Goal: Use online tool/utility: Utilize a website feature to perform a specific function

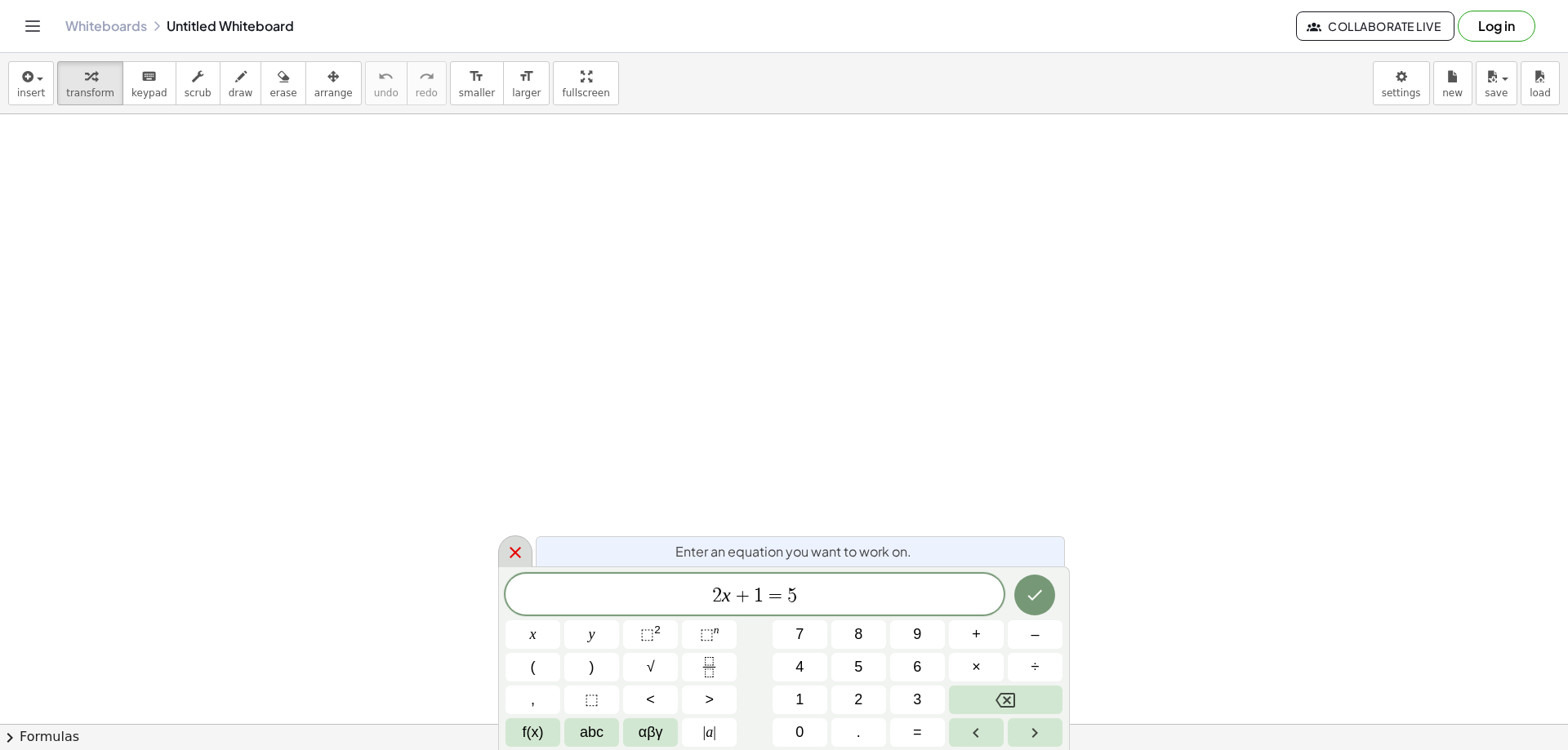
click at [522, 550] on icon at bounding box center [516, 553] width 19 height 19
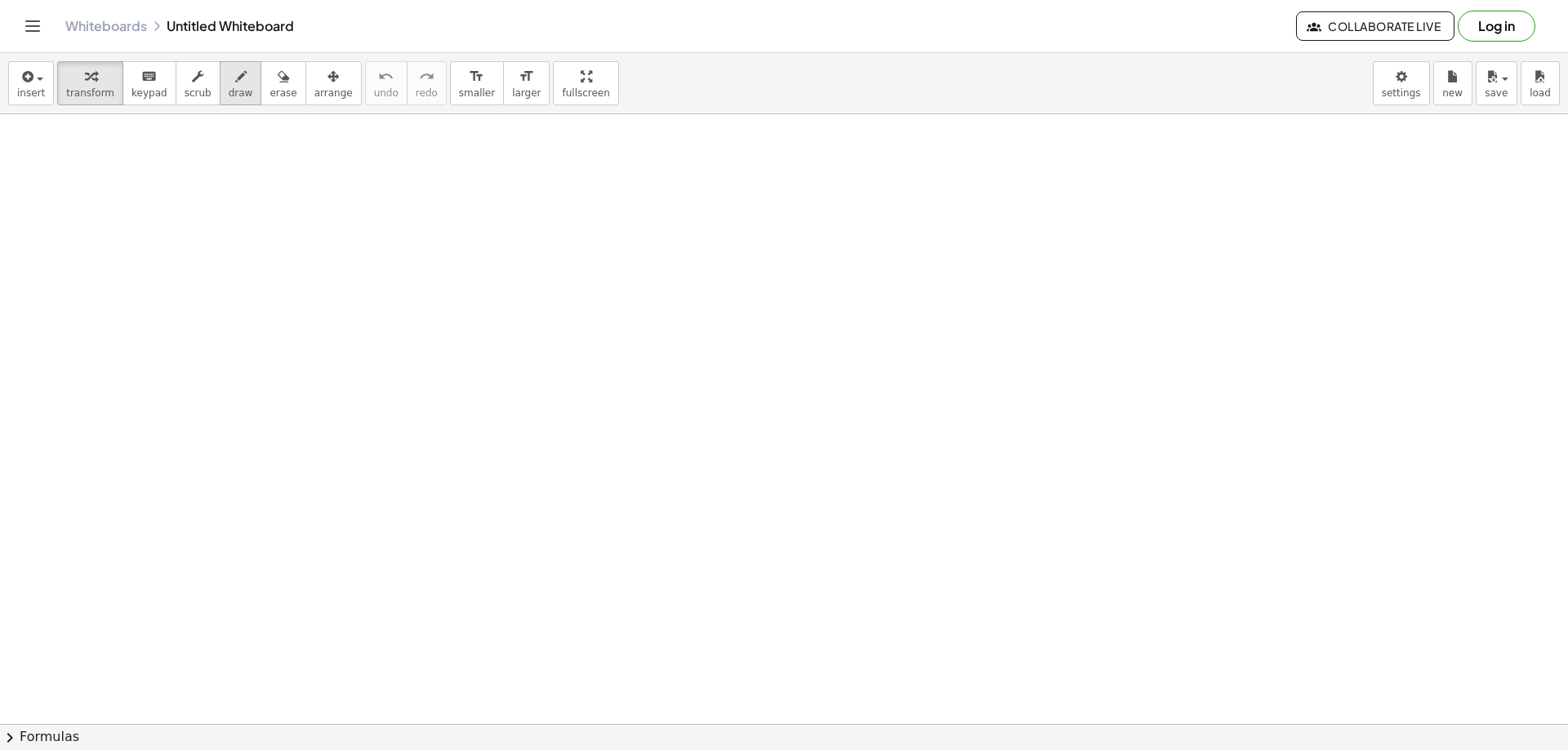
click at [237, 78] on button "draw" at bounding box center [241, 83] width 43 height 44
click at [141, 85] on icon "keyboard" at bounding box center [149, 77] width 16 height 19
click at [229, 88] on span "draw" at bounding box center [240, 93] width 24 height 12
drag, startPoint x: 171, startPoint y: 223, endPoint x: 281, endPoint y: 253, distance: 114.0
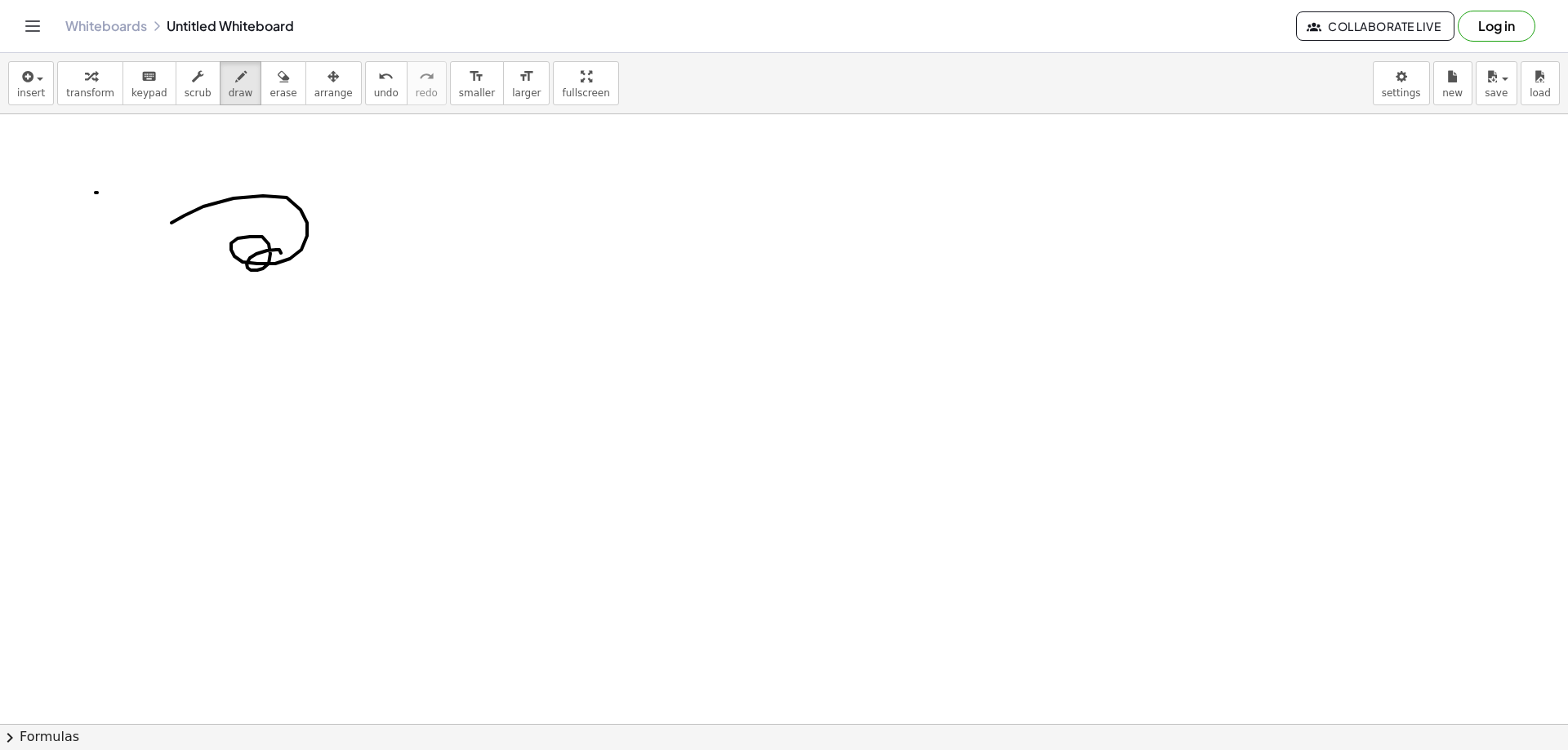
drag, startPoint x: 97, startPoint y: 193, endPoint x: 140, endPoint y: 194, distance: 43.0
drag, startPoint x: 135, startPoint y: 207, endPoint x: 125, endPoint y: 235, distance: 29.7
drag, startPoint x: 174, startPoint y: 202, endPoint x: 349, endPoint y: 208, distance: 175.1
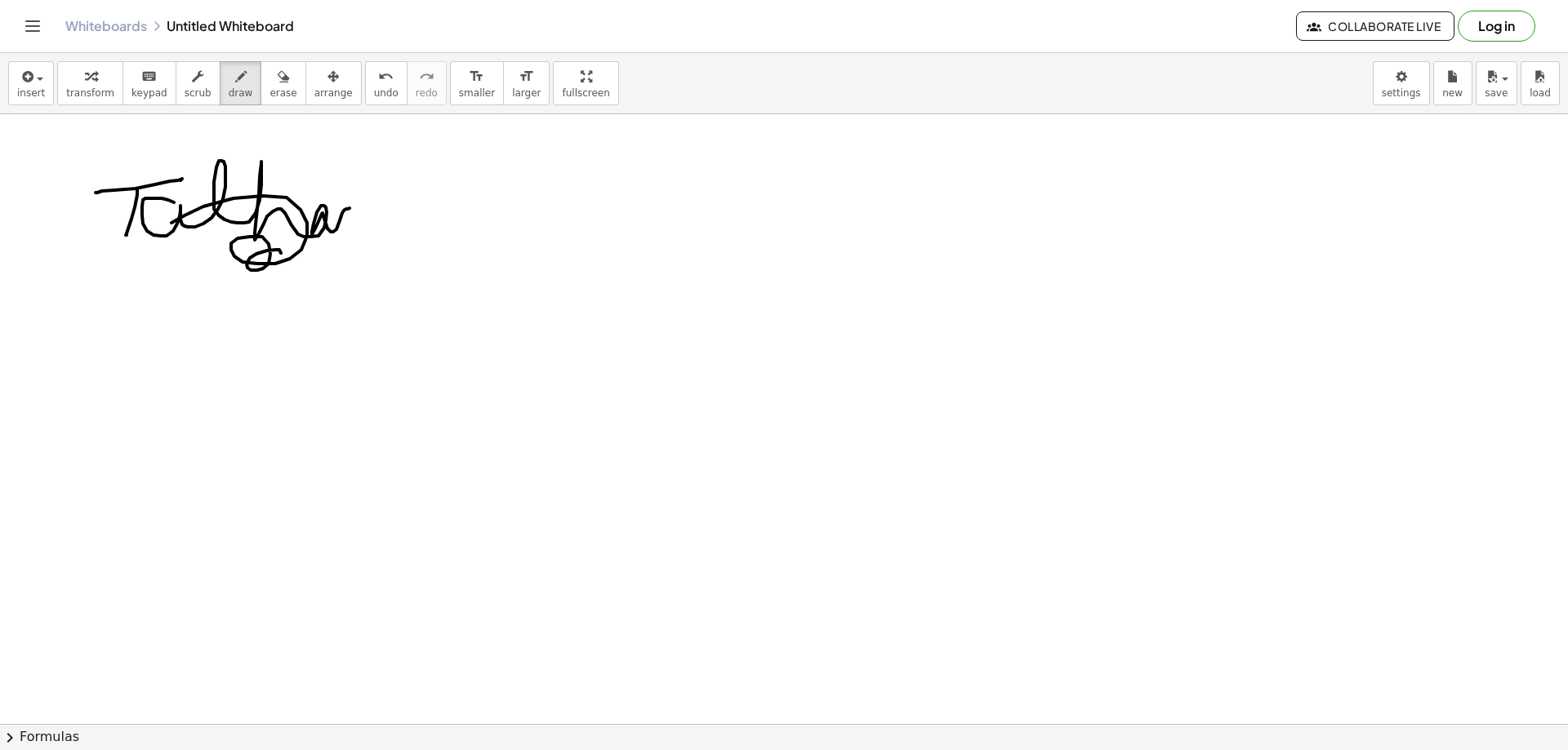
drag, startPoint x: 254, startPoint y: 91, endPoint x: 272, endPoint y: 138, distance: 50.3
click at [261, 101] on button "erase" at bounding box center [283, 83] width 45 height 44
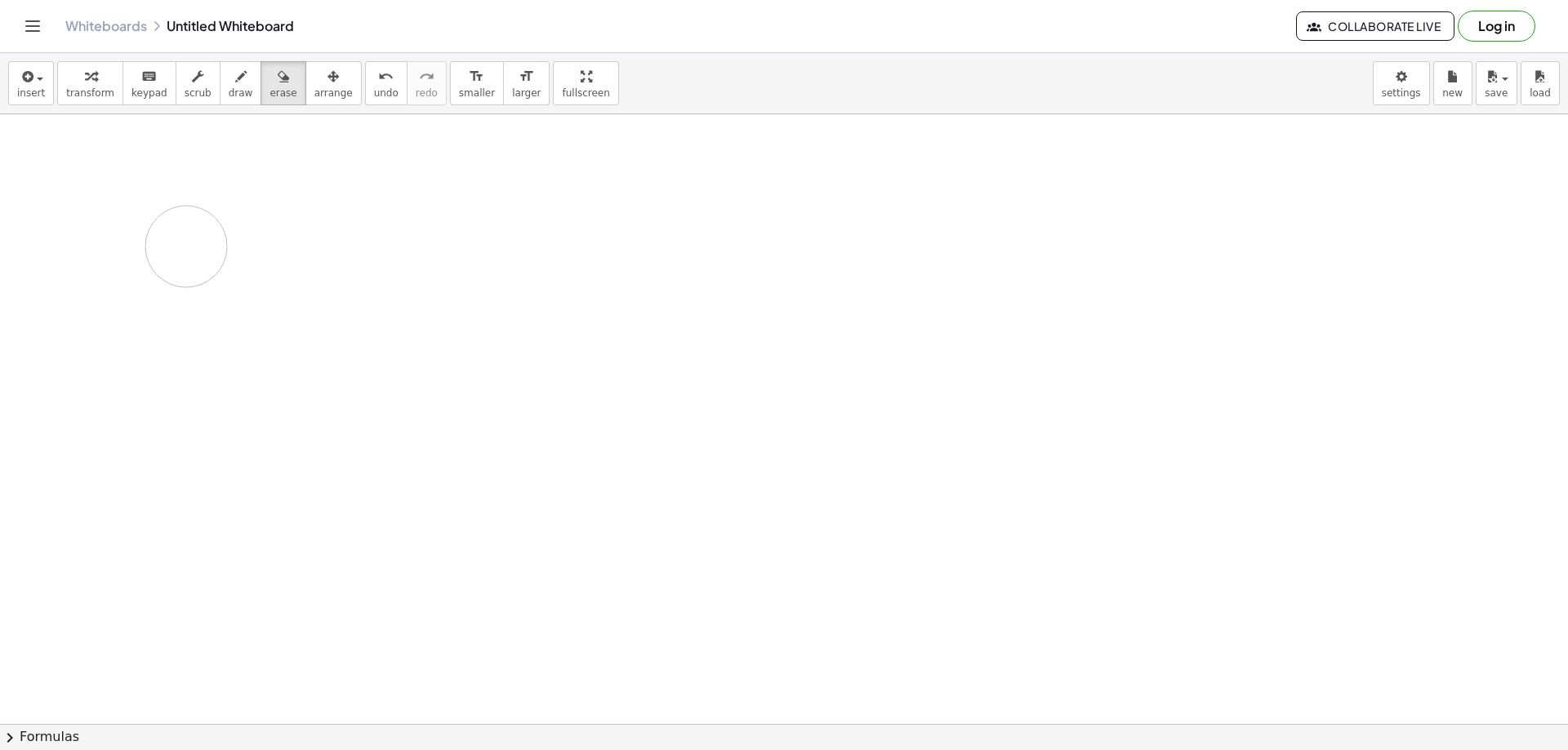
drag, startPoint x: 336, startPoint y: 212, endPoint x: 186, endPoint y: 247, distance: 154.0
click at [512, 88] on span "larger" at bounding box center [525, 93] width 28 height 12
click at [459, 88] on span "smaller" at bounding box center [477, 93] width 36 height 12
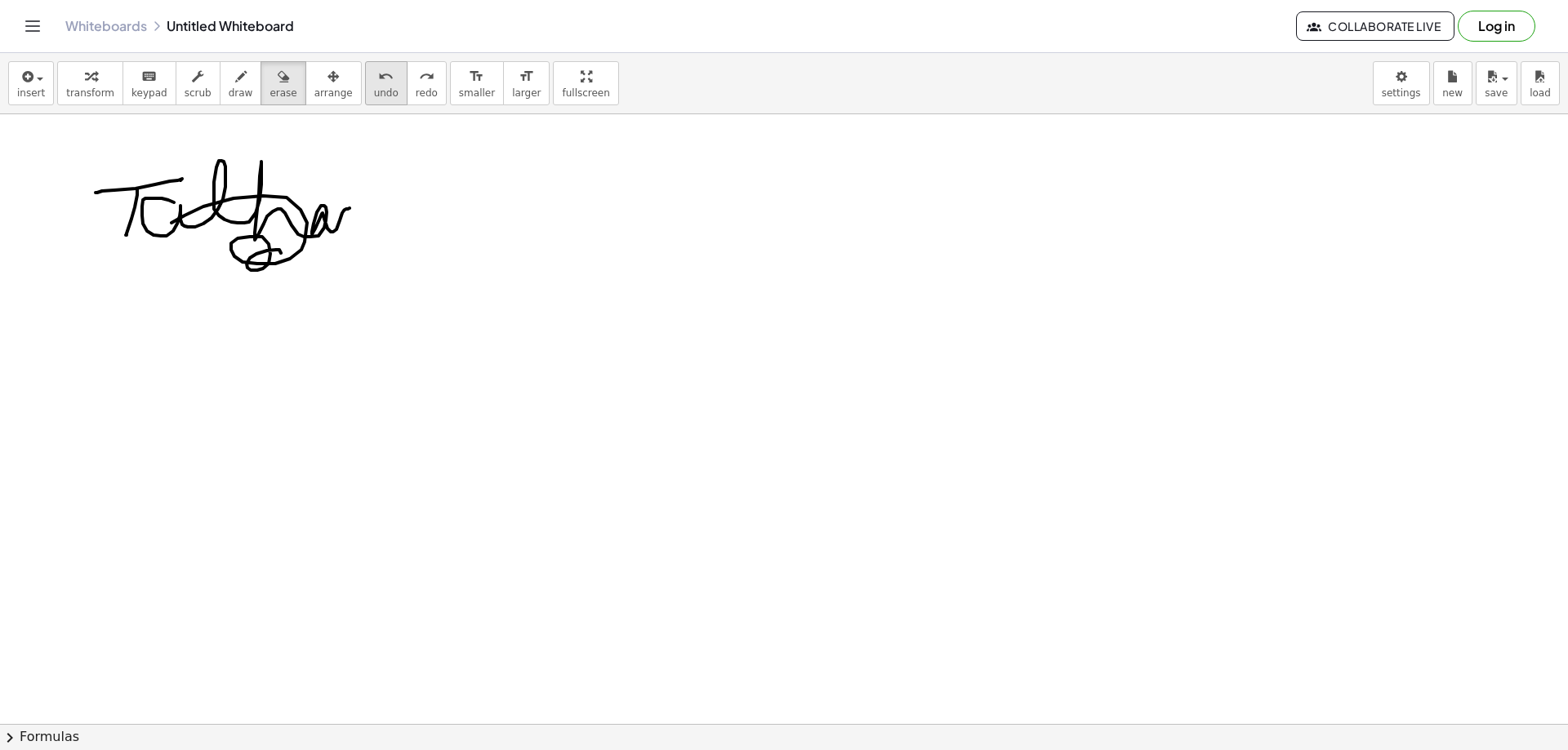
click at [374, 88] on span "undo" at bounding box center [385, 93] width 24 height 12
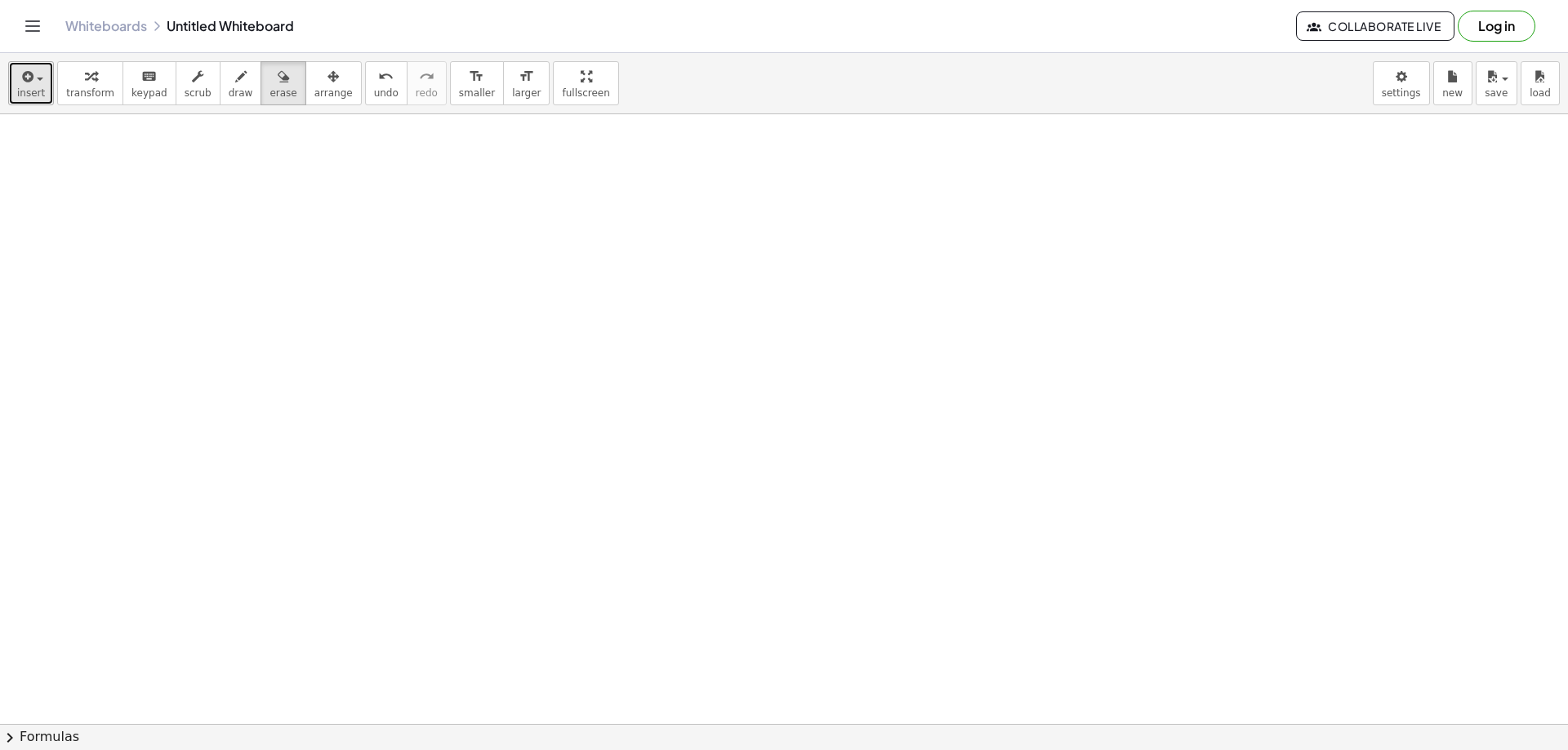
click at [32, 86] on button "insert" at bounding box center [30, 83] width 46 height 44
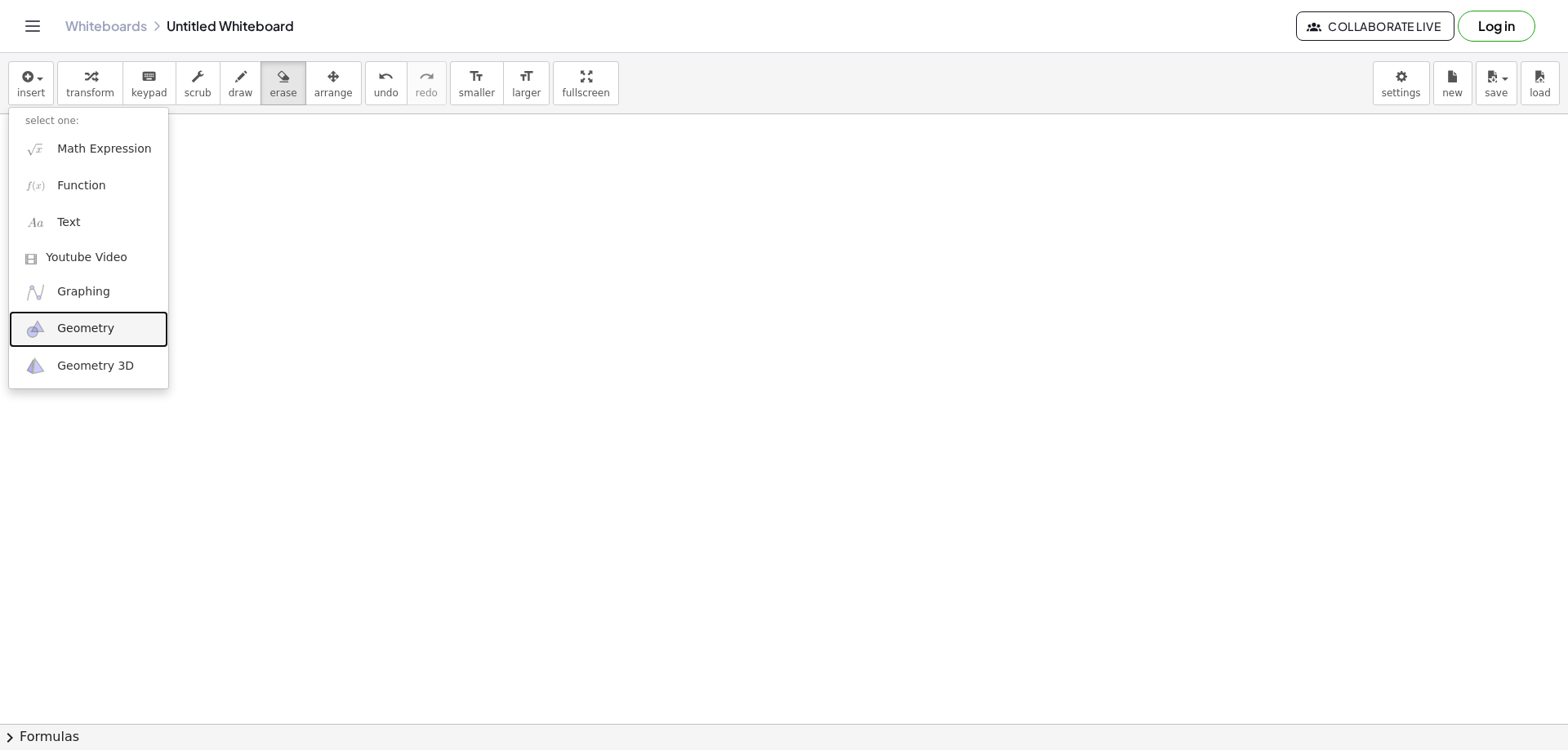
click at [106, 333] on span "Geometry" at bounding box center [86, 329] width 57 height 17
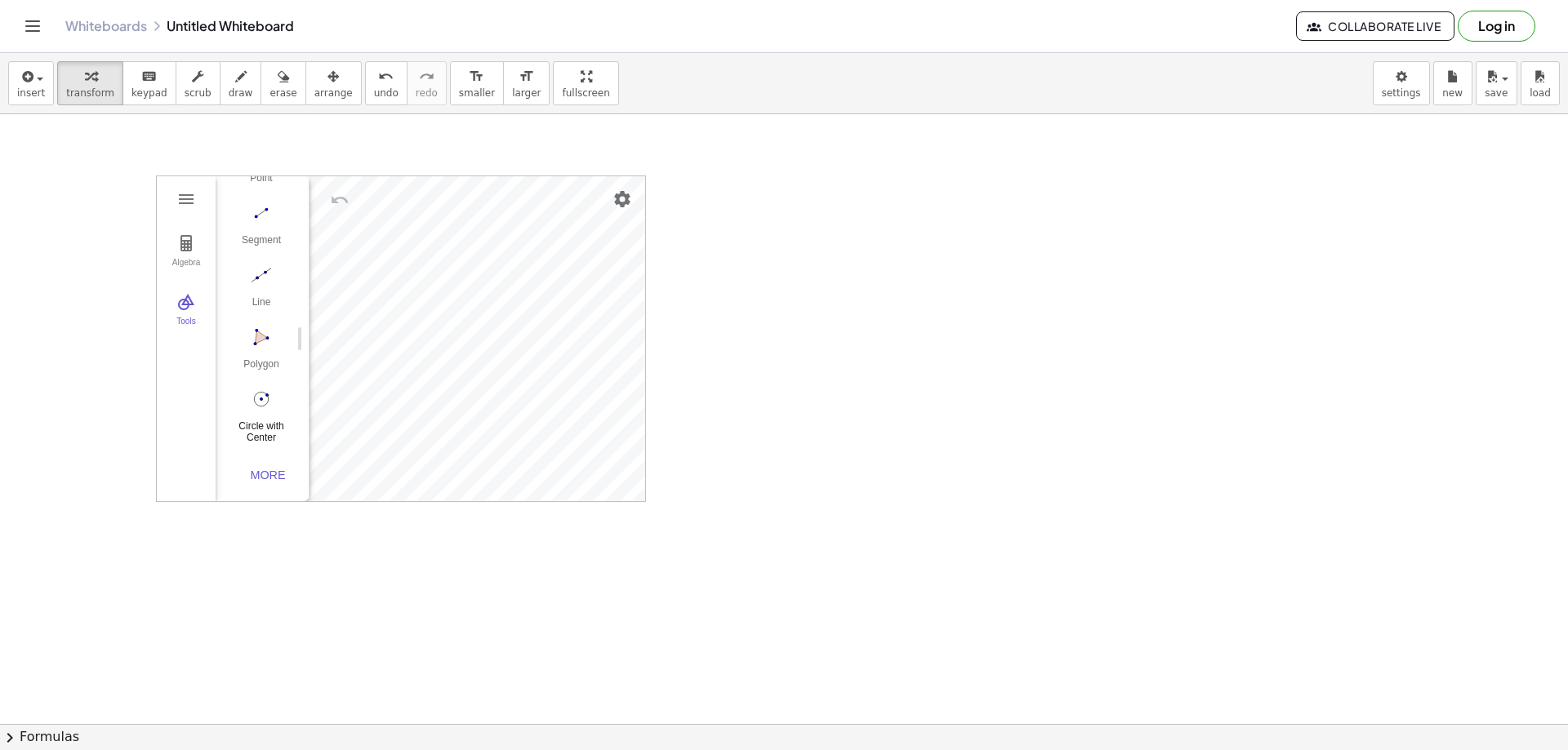
scroll to position [168, 0]
click at [188, 309] on img "Geometry" at bounding box center [186, 303] width 19 height 19
click at [189, 305] on img "Geometry" at bounding box center [186, 303] width 19 height 19
click at [269, 473] on div "More" at bounding box center [267, 475] width 53 height 13
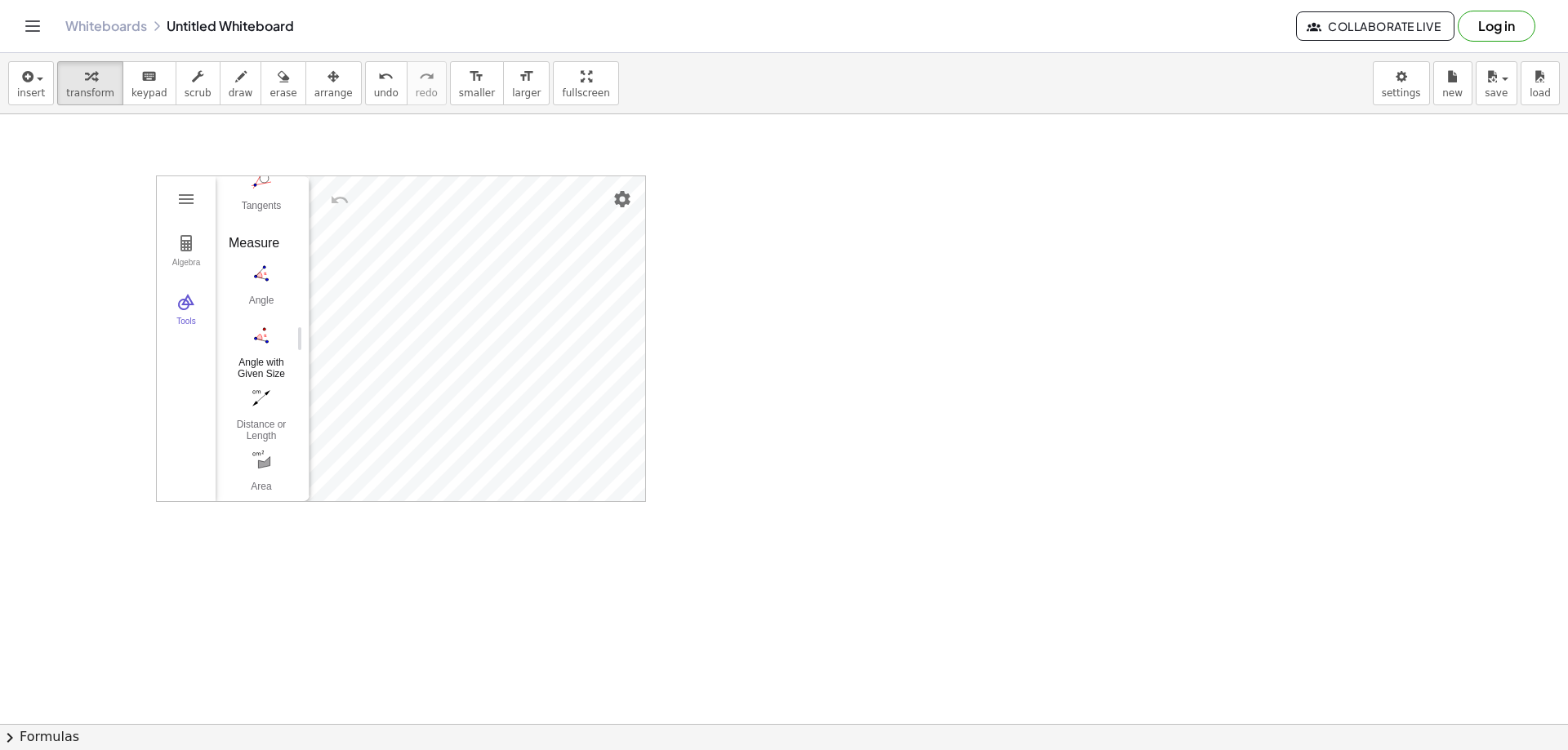
scroll to position [1148, 0]
click at [263, 201] on img "Angle. Select three points or two lines" at bounding box center [261, 192] width 65 height 26
click at [424, 281] on div "Algebra Tools GeoGebra Geometry Basic Tools Move Point Segment Line Polygon Cir…" at bounding box center [401, 339] width 488 height 325
click at [439, 272] on div "Algebra Tools GeoGebra Geometry Basic Tools Move Point Segment Line Polygon Cir…" at bounding box center [401, 339] width 488 height 325
click at [260, 214] on div "Angle" at bounding box center [261, 225] width 65 height 23
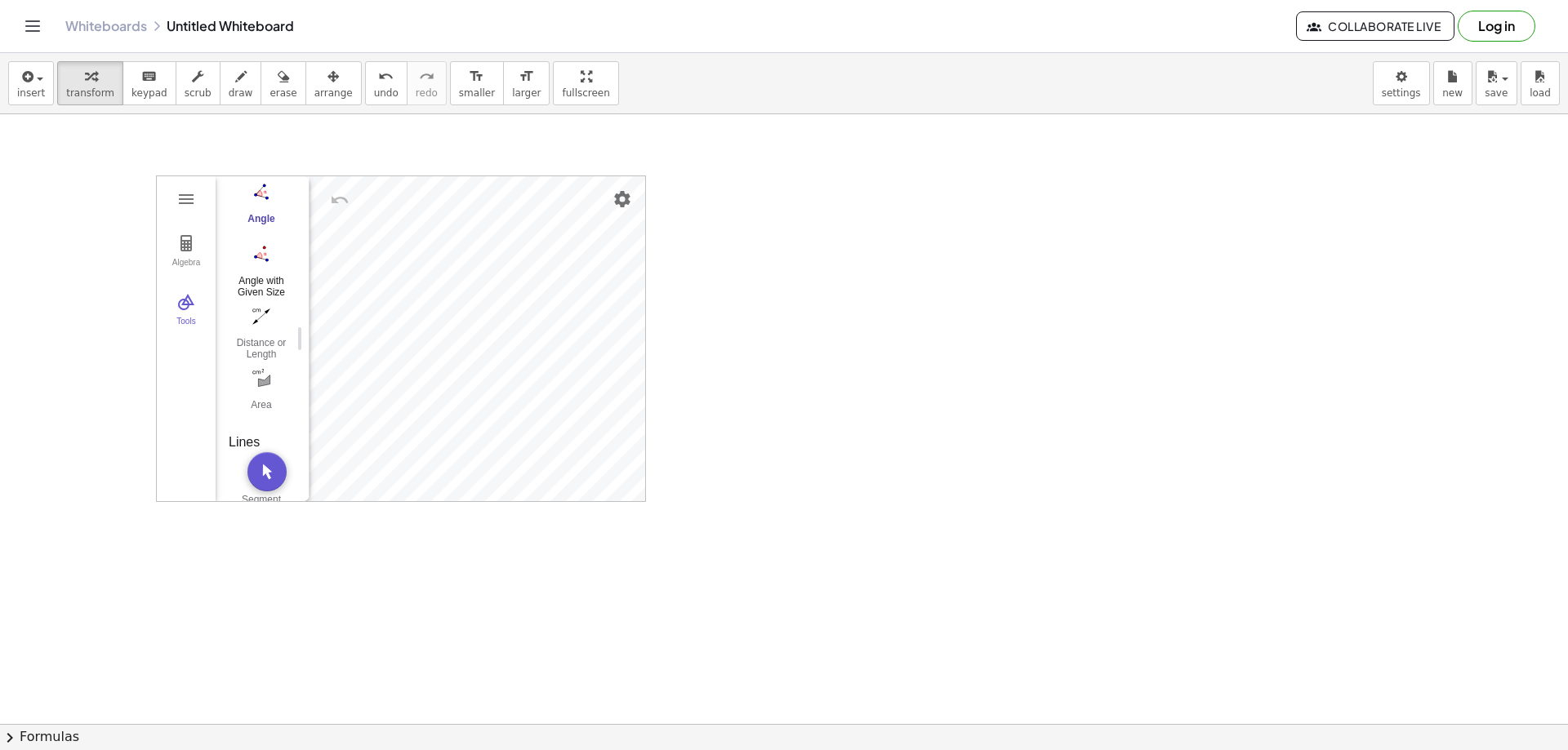
click at [263, 271] on button "Angle with Given Size" at bounding box center [261, 269] width 65 height 58
click at [253, 195] on img "Angle. Select three points or two lines" at bounding box center [261, 192] width 65 height 26
click at [176, 255] on button "Algebra" at bounding box center [186, 251] width 58 height 58
click at [181, 313] on button "Tools" at bounding box center [186, 310] width 58 height 58
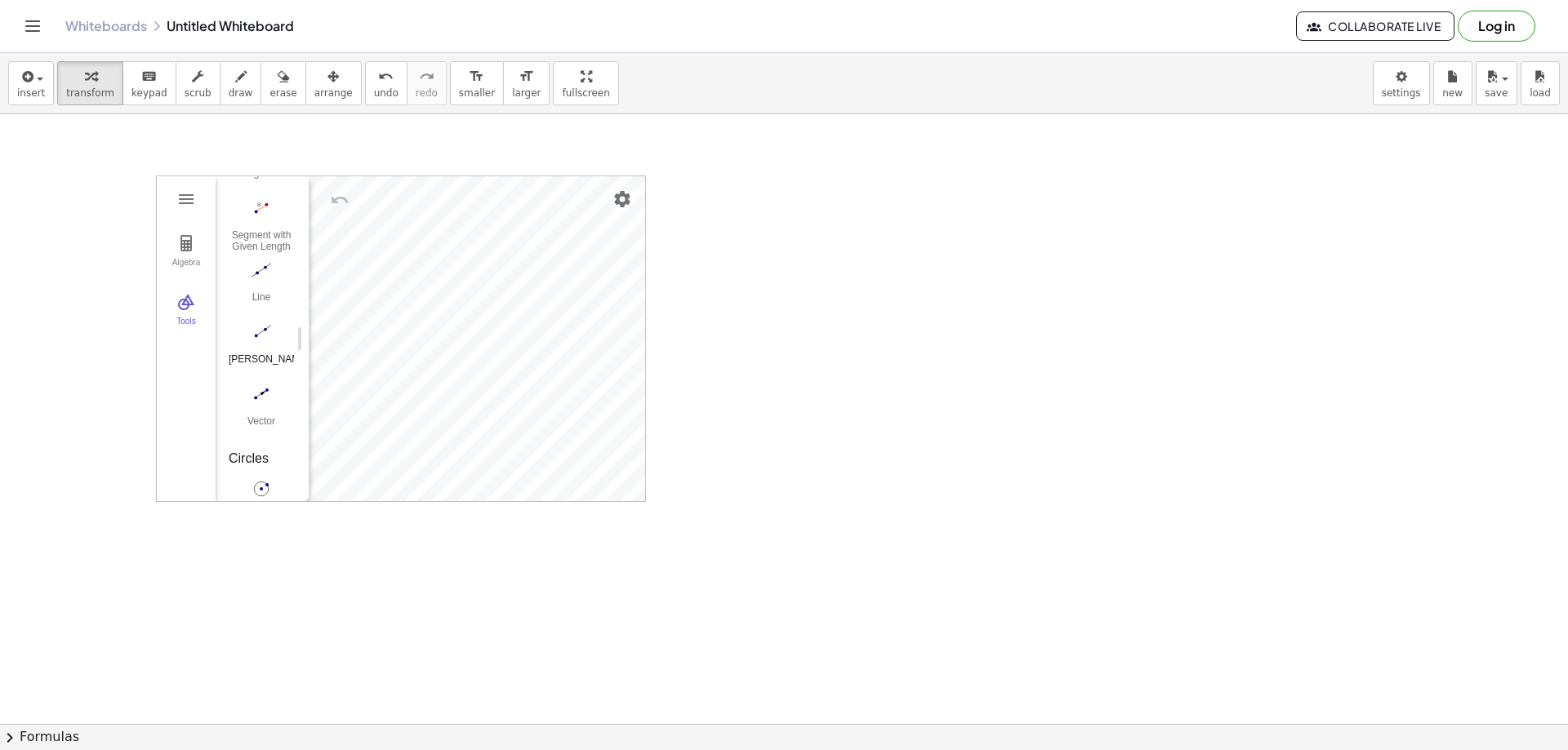
click at [260, 332] on img "Ray. Select starting point, then point on ray" at bounding box center [261, 332] width 65 height 26
drag, startPoint x: 262, startPoint y: 465, endPoint x: 250, endPoint y: 339, distance: 126.6
click at [250, 339] on div "Input… GeoGebra Geometry Basic Tools Move Point Segment Line Polygon Circle wit…" at bounding box center [256, 339] width 81 height 325
drag, startPoint x: 258, startPoint y: 328, endPoint x: 778, endPoint y: 378, distance: 522.4
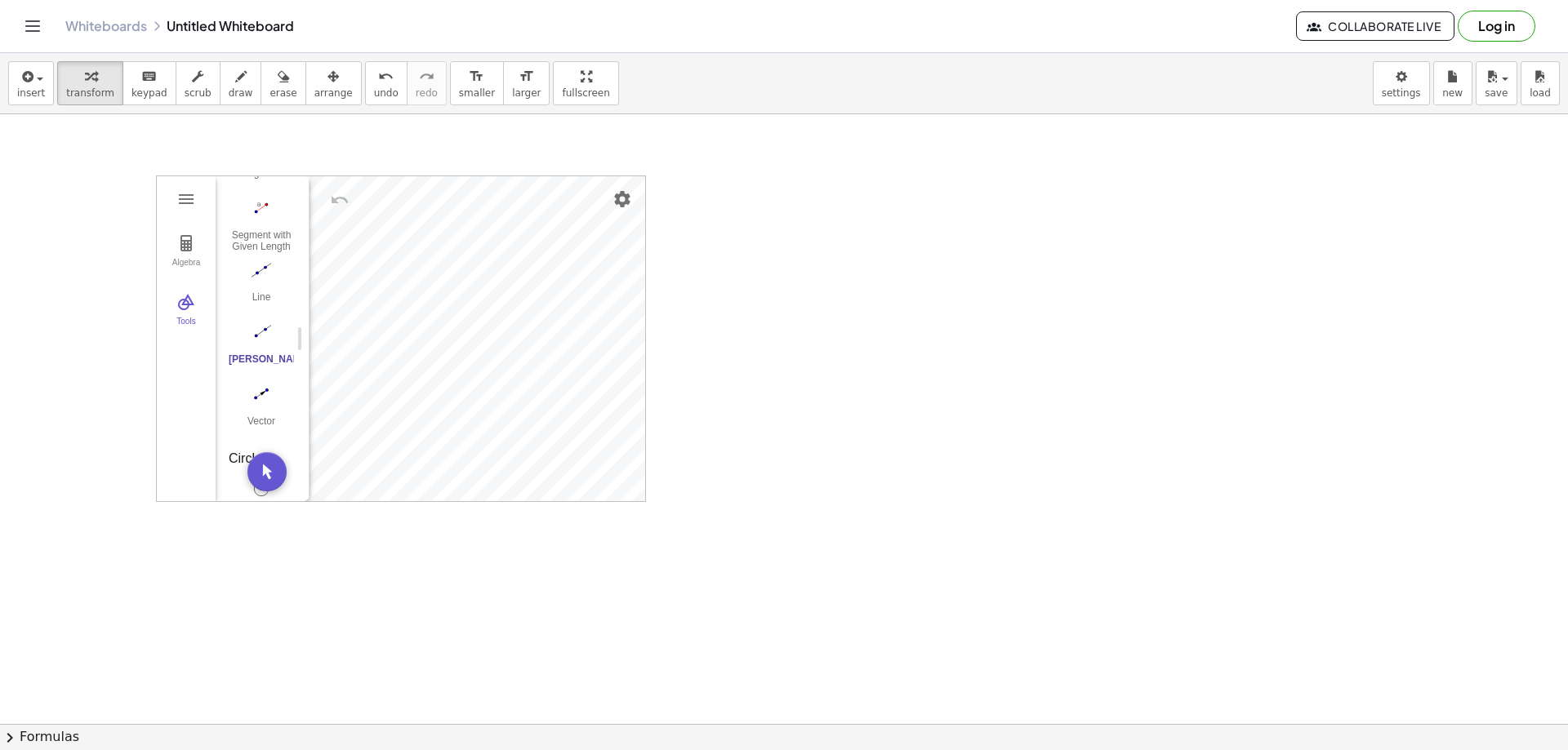
click at [262, 330] on img "Ray. Select starting point, then point on ray" at bounding box center [261, 332] width 65 height 26
click at [262, 367] on div "[PERSON_NAME]" at bounding box center [261, 365] width 65 height 23
click at [496, 356] on div "Algebra Tools Input… GeoGebra Geometry Basic Tools Move Point Segment Line Poly…" at bounding box center [401, 339] width 488 height 325
click at [272, 458] on img "Move. Drag or select object" at bounding box center [267, 472] width 39 height 39
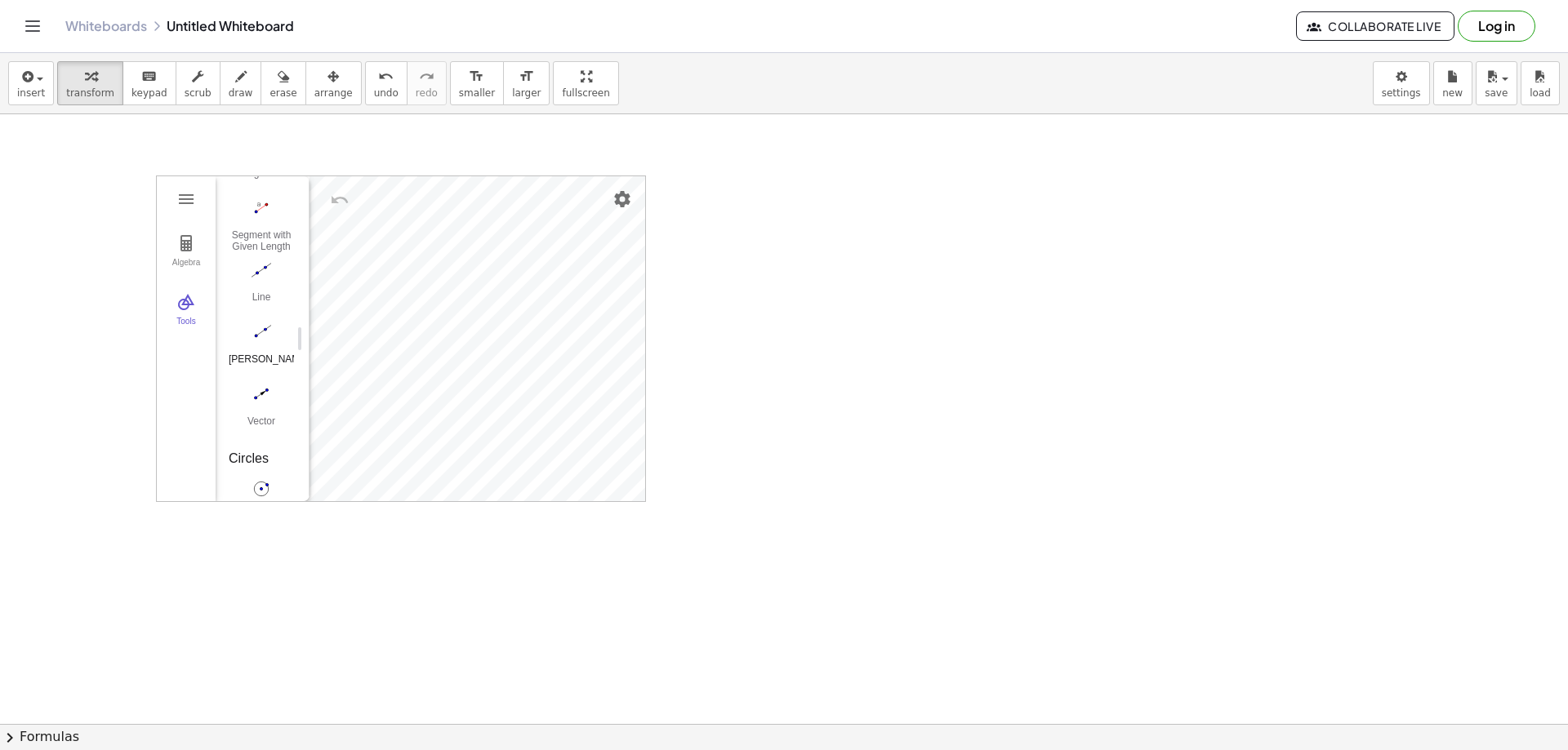
click at [257, 343] on img "Ray. Select starting point, then point on ray" at bounding box center [261, 332] width 65 height 26
click at [435, 325] on div "Algebra Tools Input… GeoGebra Geometry Basic Tools Move Point Segment Line Poly…" at bounding box center [401, 339] width 488 height 325
drag, startPoint x: 264, startPoint y: 339, endPoint x: 277, endPoint y: 471, distance: 132.6
click at [277, 471] on div "Input… GeoGebra Geometry Basic Tools Move Point Segment Line Polygon Circle wit…" at bounding box center [256, 339] width 81 height 325
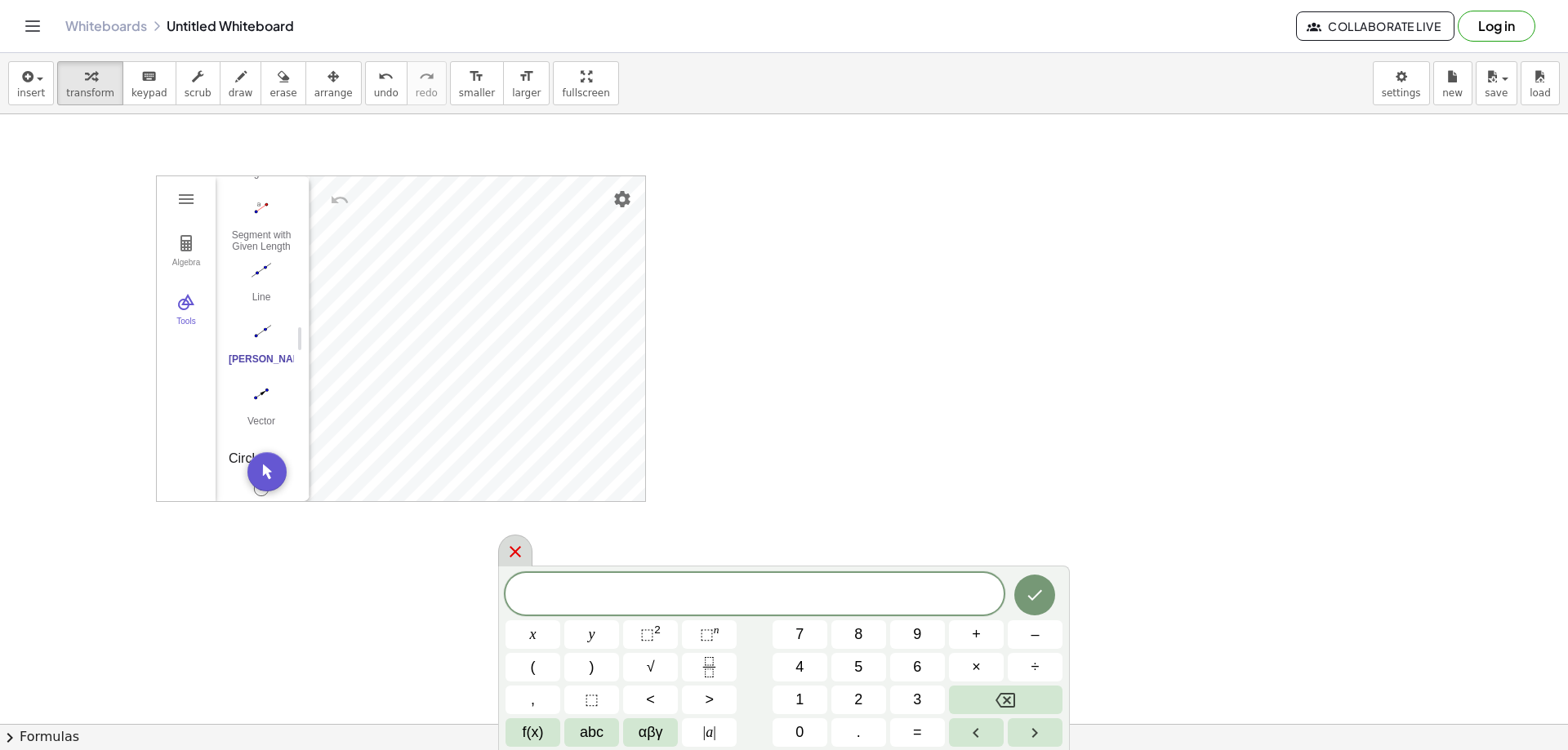
click at [517, 556] on icon at bounding box center [516, 552] width 19 height 19
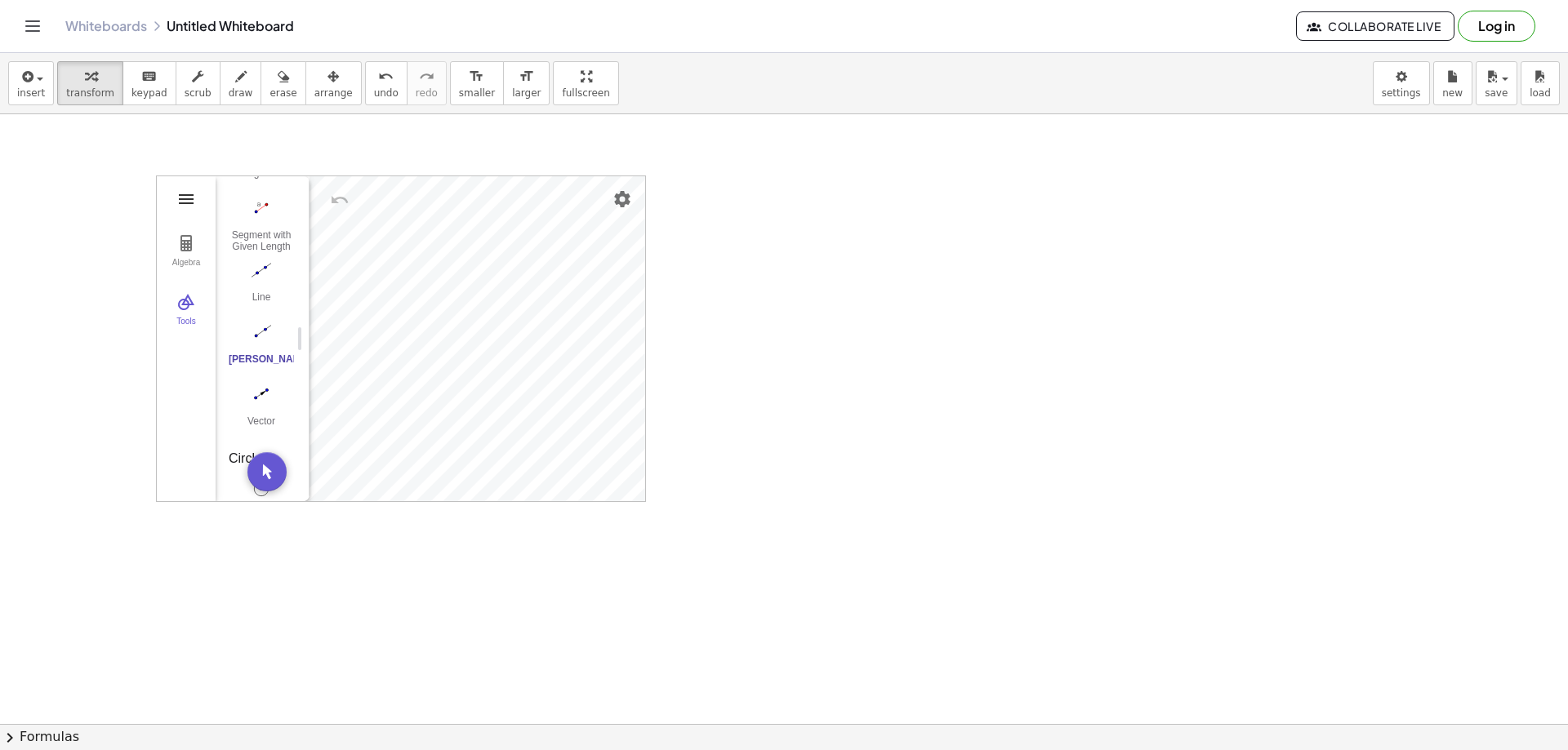
click at [193, 196] on img "Geometry" at bounding box center [186, 199] width 19 height 19
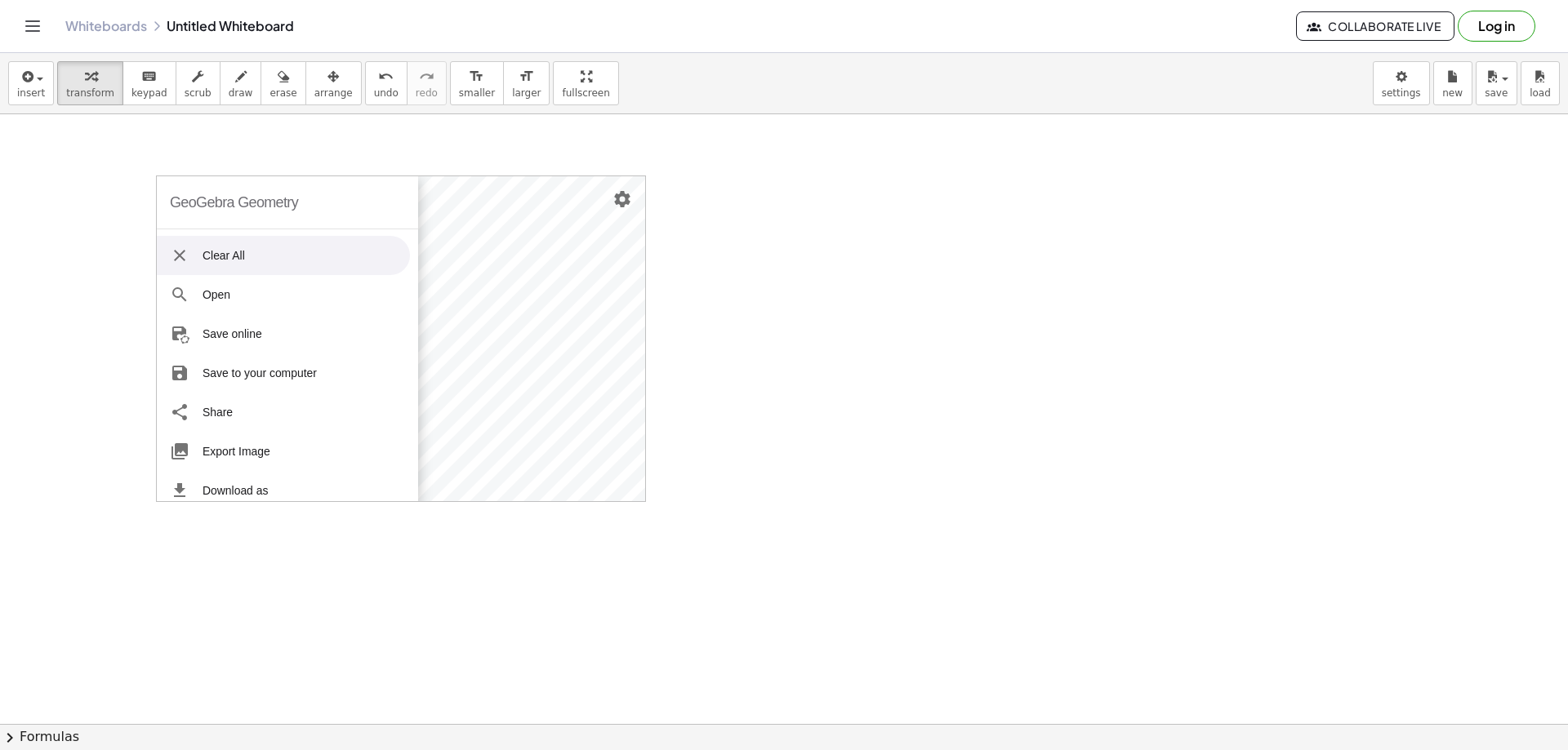
click at [229, 267] on li "Clear All" at bounding box center [283, 256] width 253 height 39
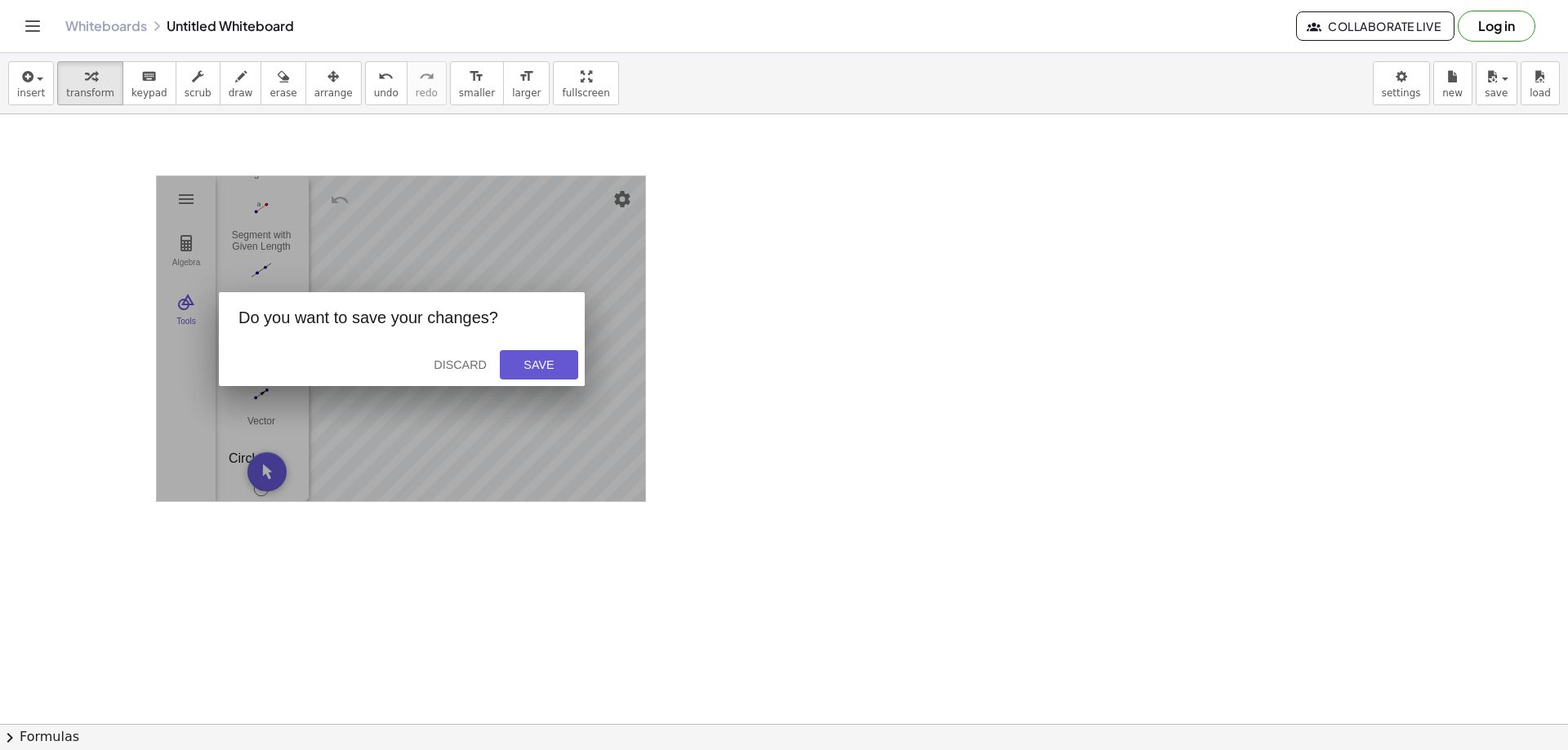
drag, startPoint x: 528, startPoint y: 364, endPoint x: 505, endPoint y: 415, distance: 55.9
click at [510, 420] on div "GeoGebra Geometry Clear All Open Save online Save to your computer Share Export…" at bounding box center [401, 339] width 490 height 327
click at [471, 375] on button "Discard" at bounding box center [460, 365] width 66 height 29
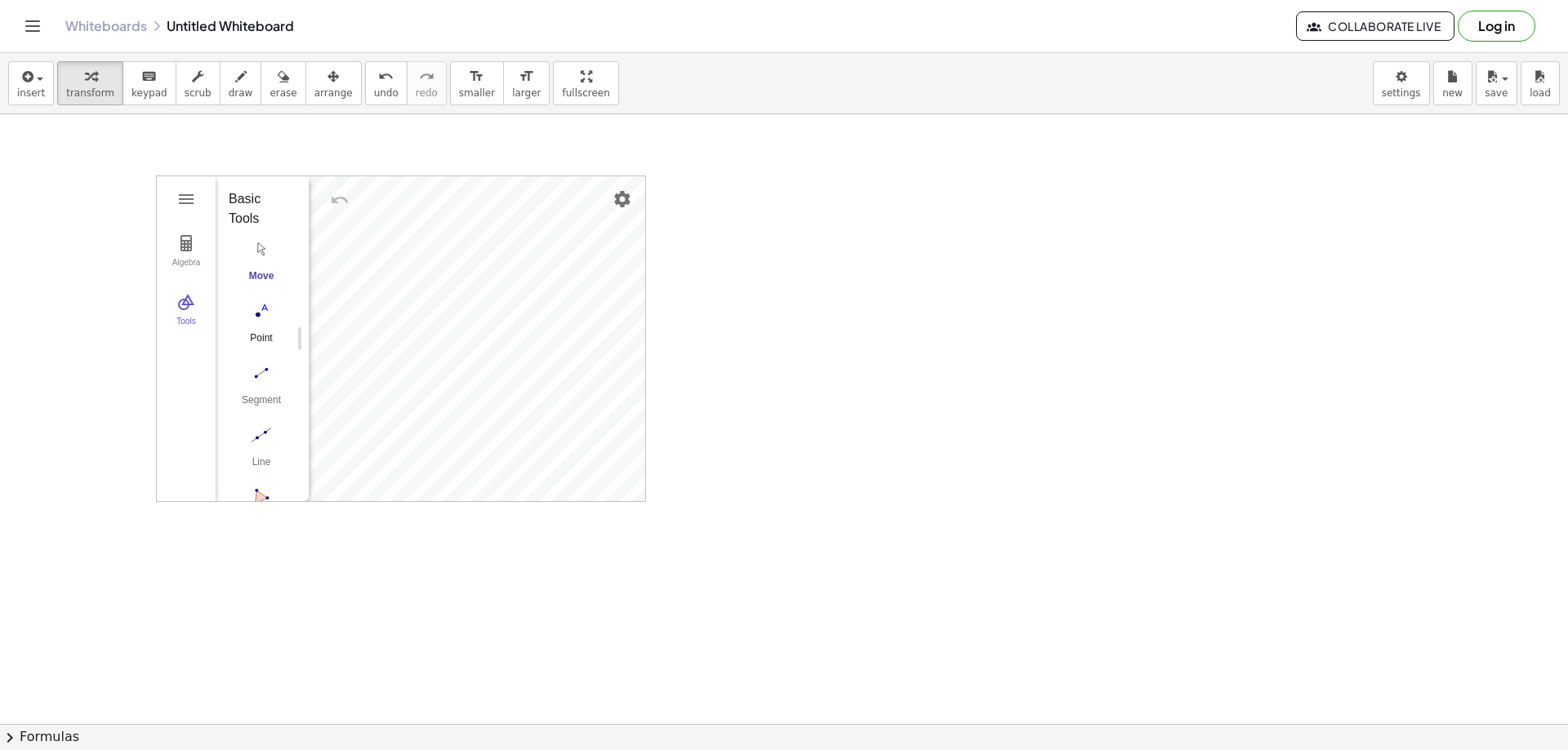
click at [261, 315] on img "Point. Select position or line, function, or curve" at bounding box center [261, 310] width 65 height 26
click at [266, 267] on img "Line. Select two points or positions" at bounding box center [261, 271] width 65 height 26
drag, startPoint x: 780, startPoint y: 276, endPoint x: 688, endPoint y: 316, distance: 100.3
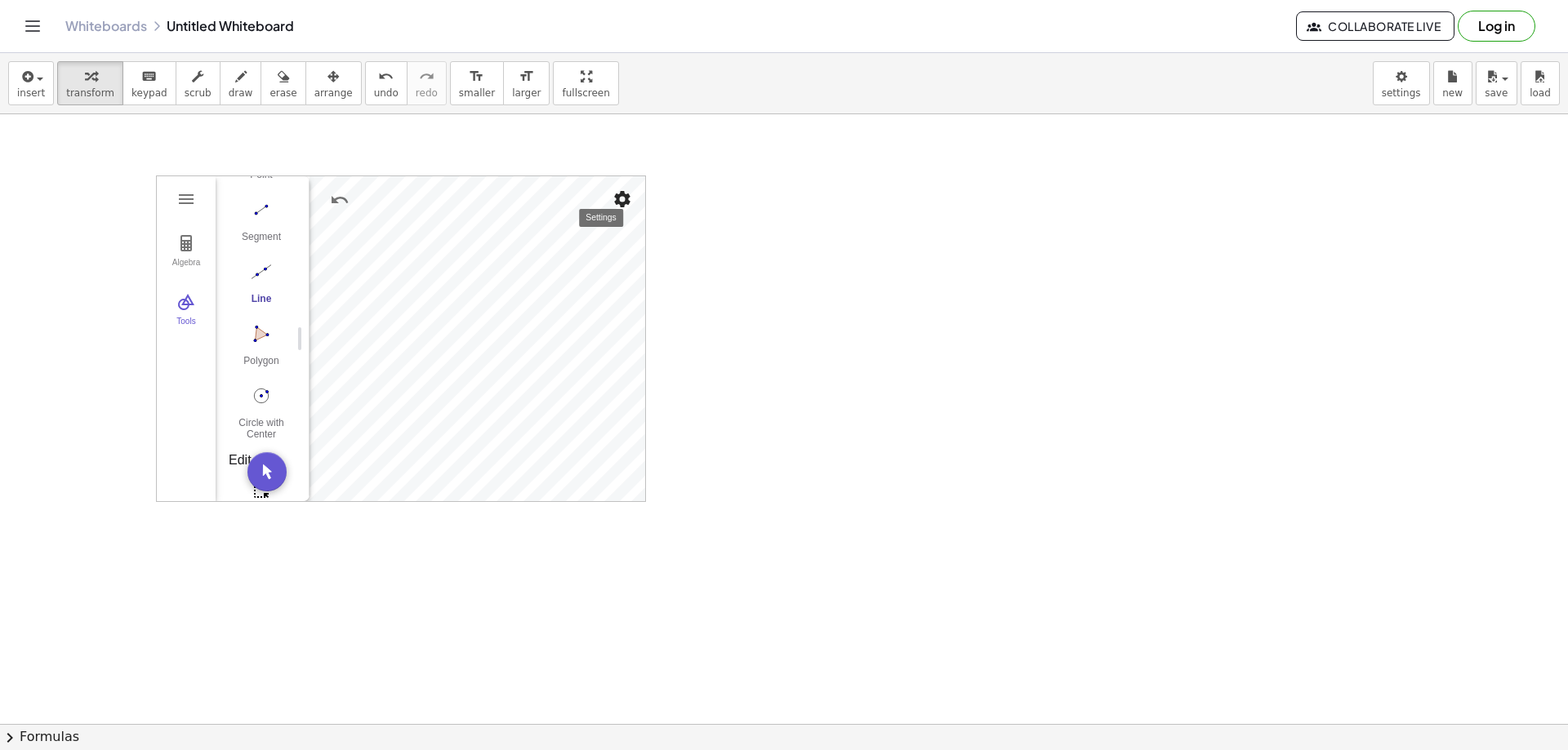
click at [620, 198] on img "Settings" at bounding box center [623, 199] width 19 height 19
click at [552, 283] on li "Clear all Traces" at bounding box center [529, 287] width 208 height 26
click at [623, 200] on img "Settings" at bounding box center [623, 199] width 19 height 19
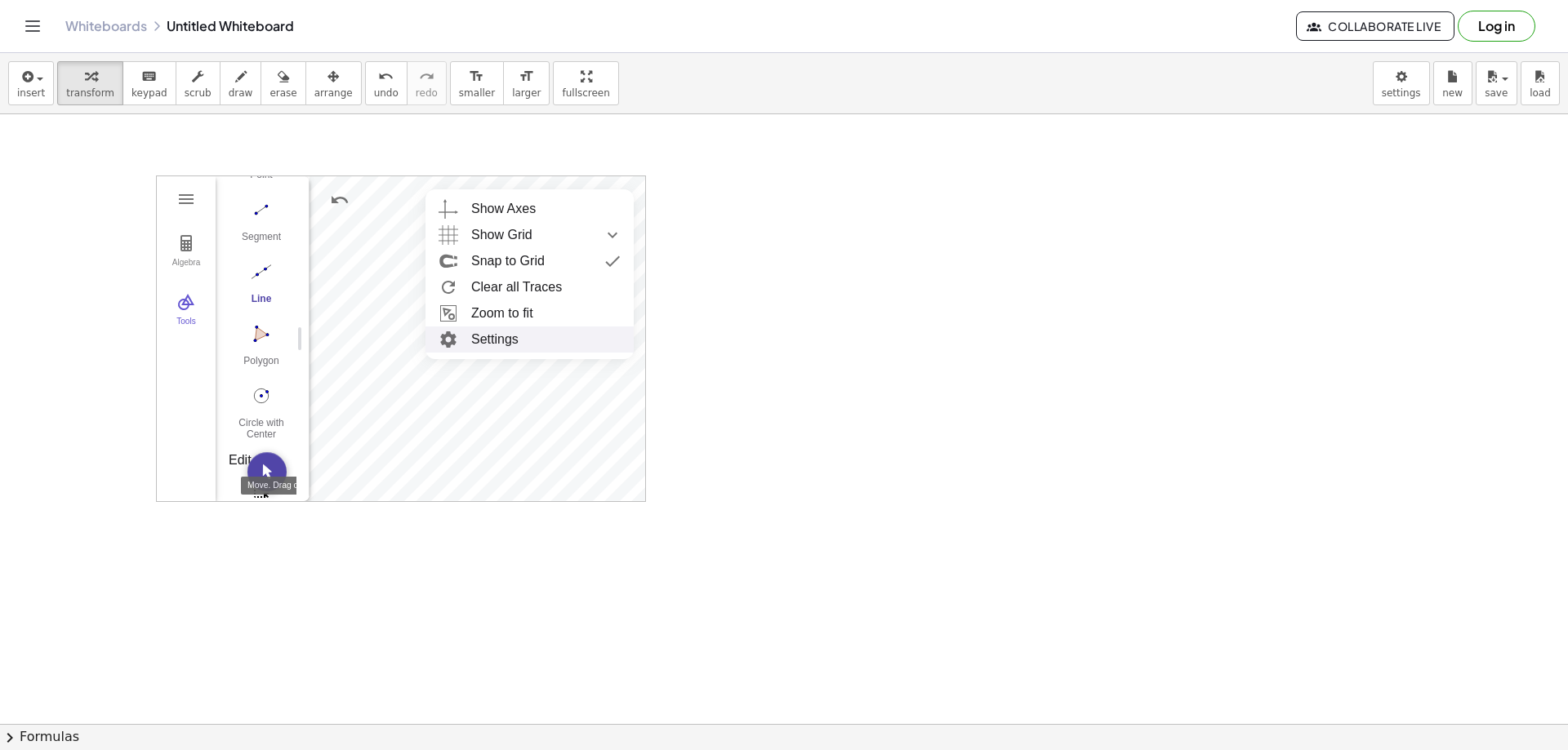
click at [271, 465] on img "Move. Drag or select object" at bounding box center [267, 472] width 39 height 39
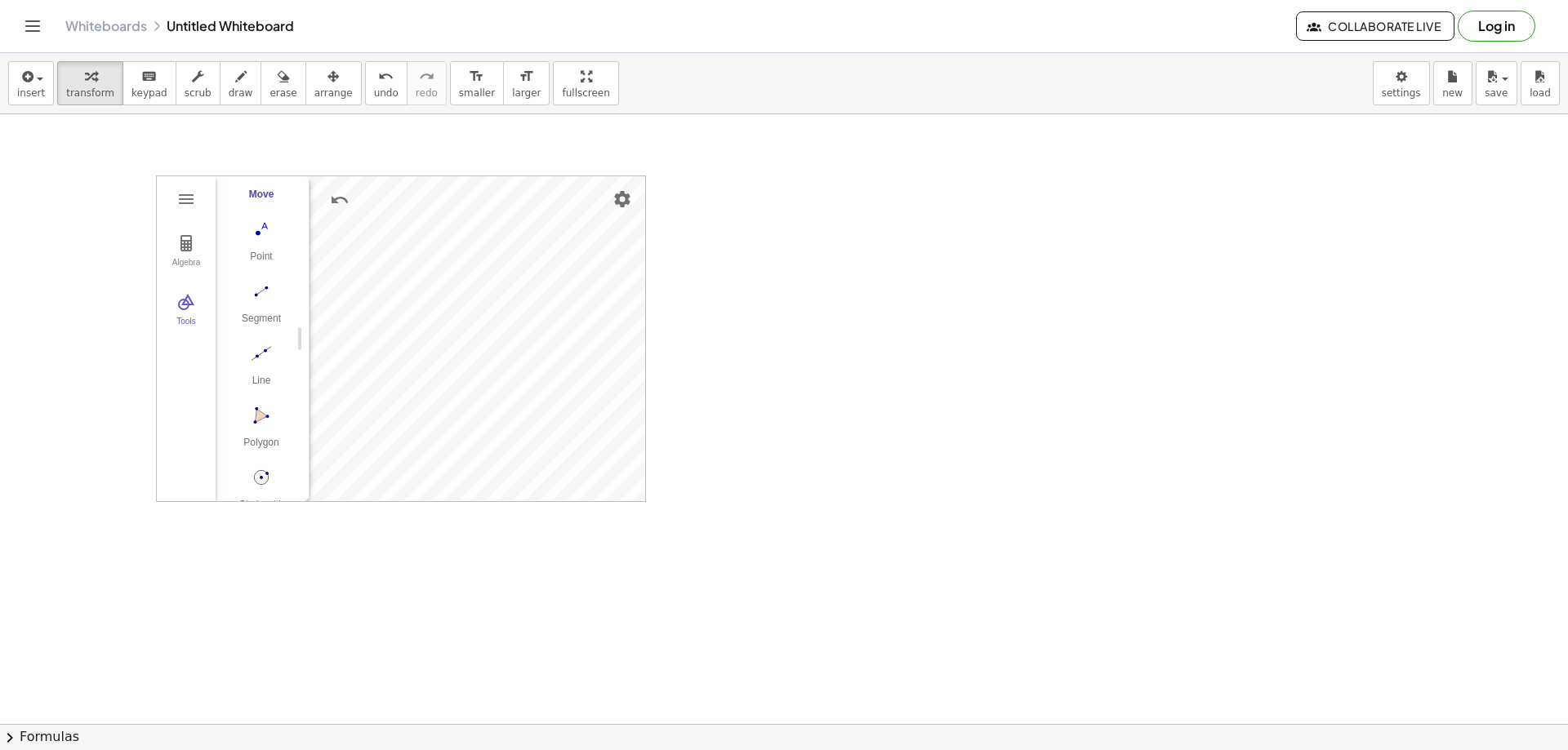
scroll to position [0, 0]
click at [261, 260] on img "Move. Drag or select object" at bounding box center [261, 249] width 65 height 26
click at [623, 205] on img "Settings" at bounding box center [623, 199] width 19 height 19
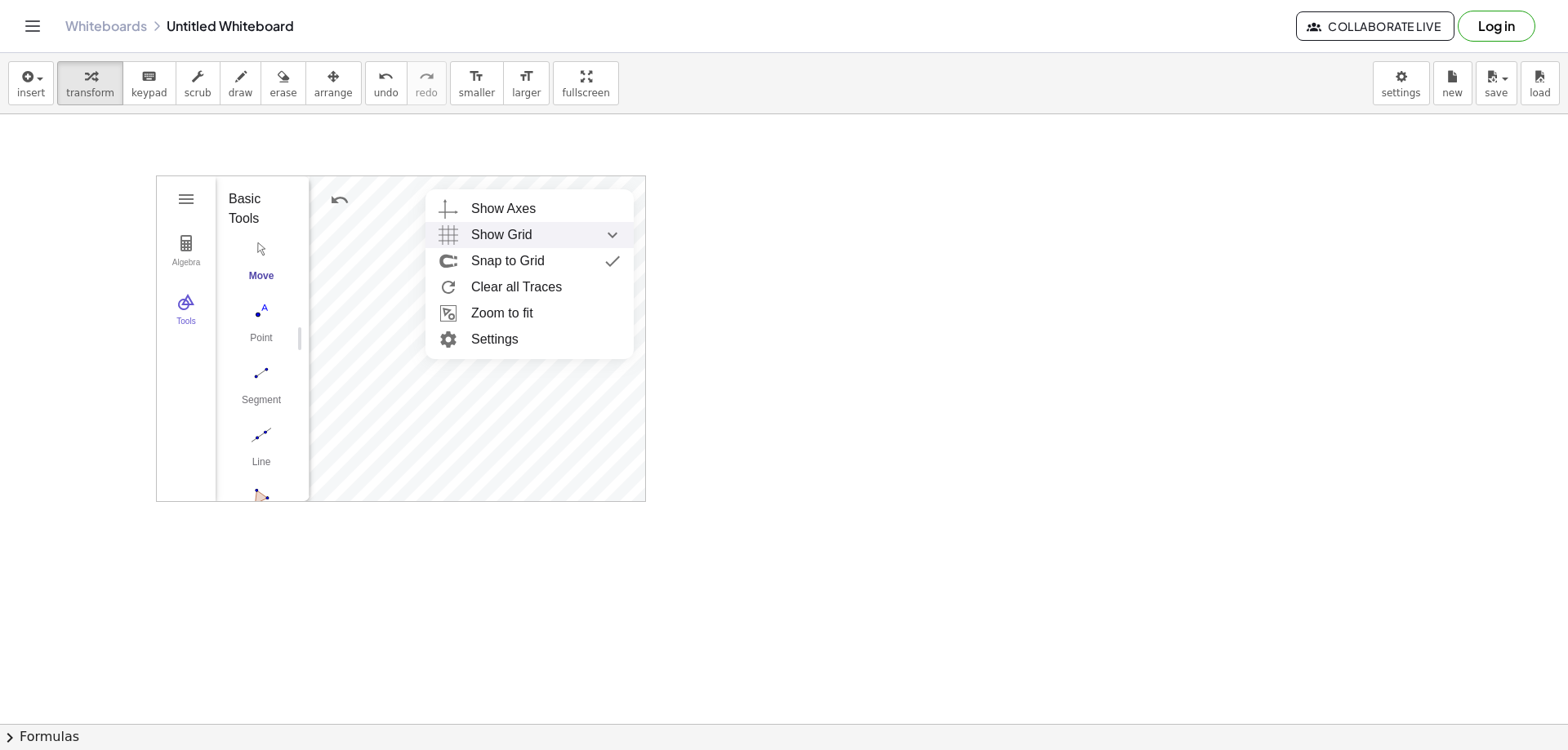
click at [544, 232] on div "Show Grid" at bounding box center [546, 234] width 150 height 26
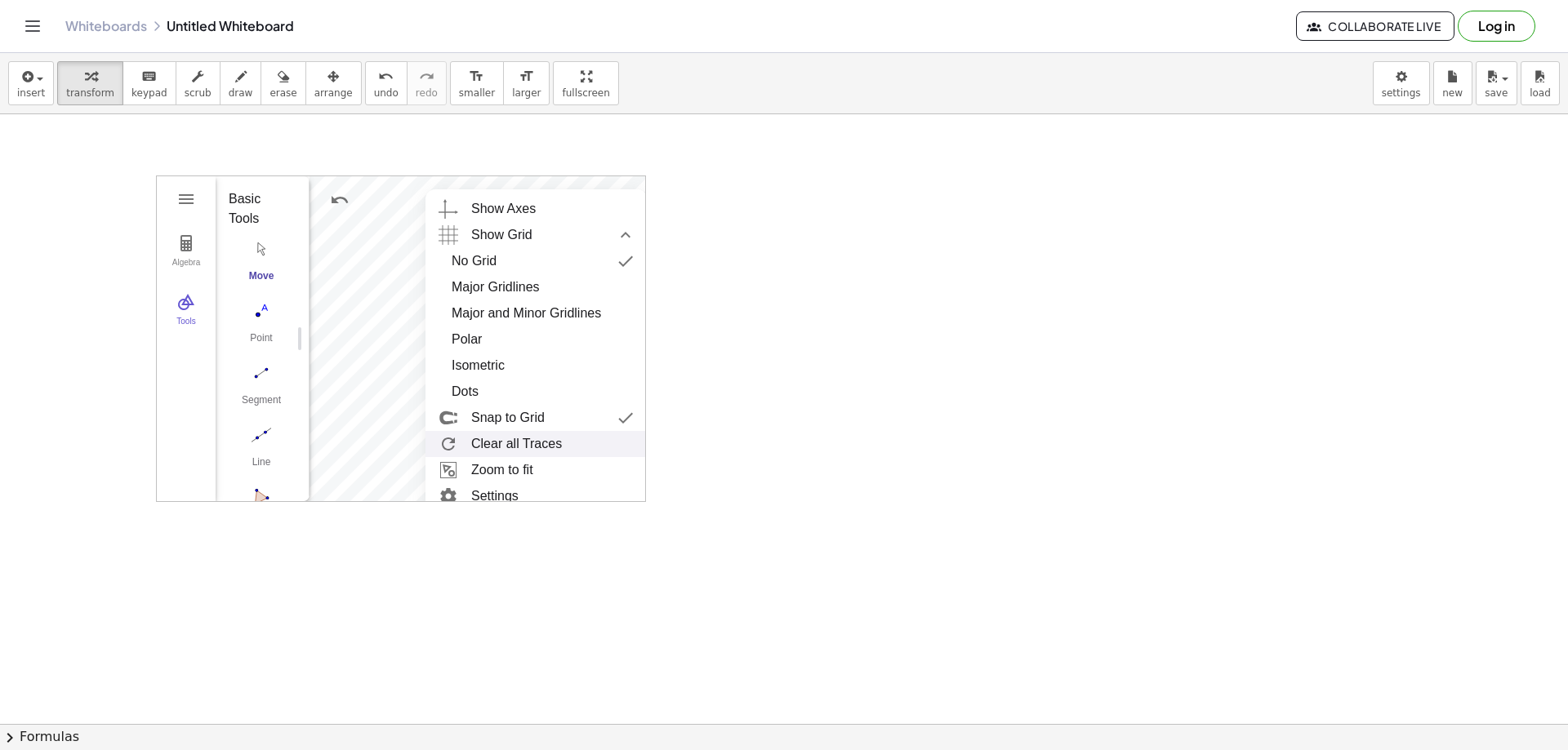
click at [562, 450] on li "Clear all Traces" at bounding box center [535, 444] width 221 height 26
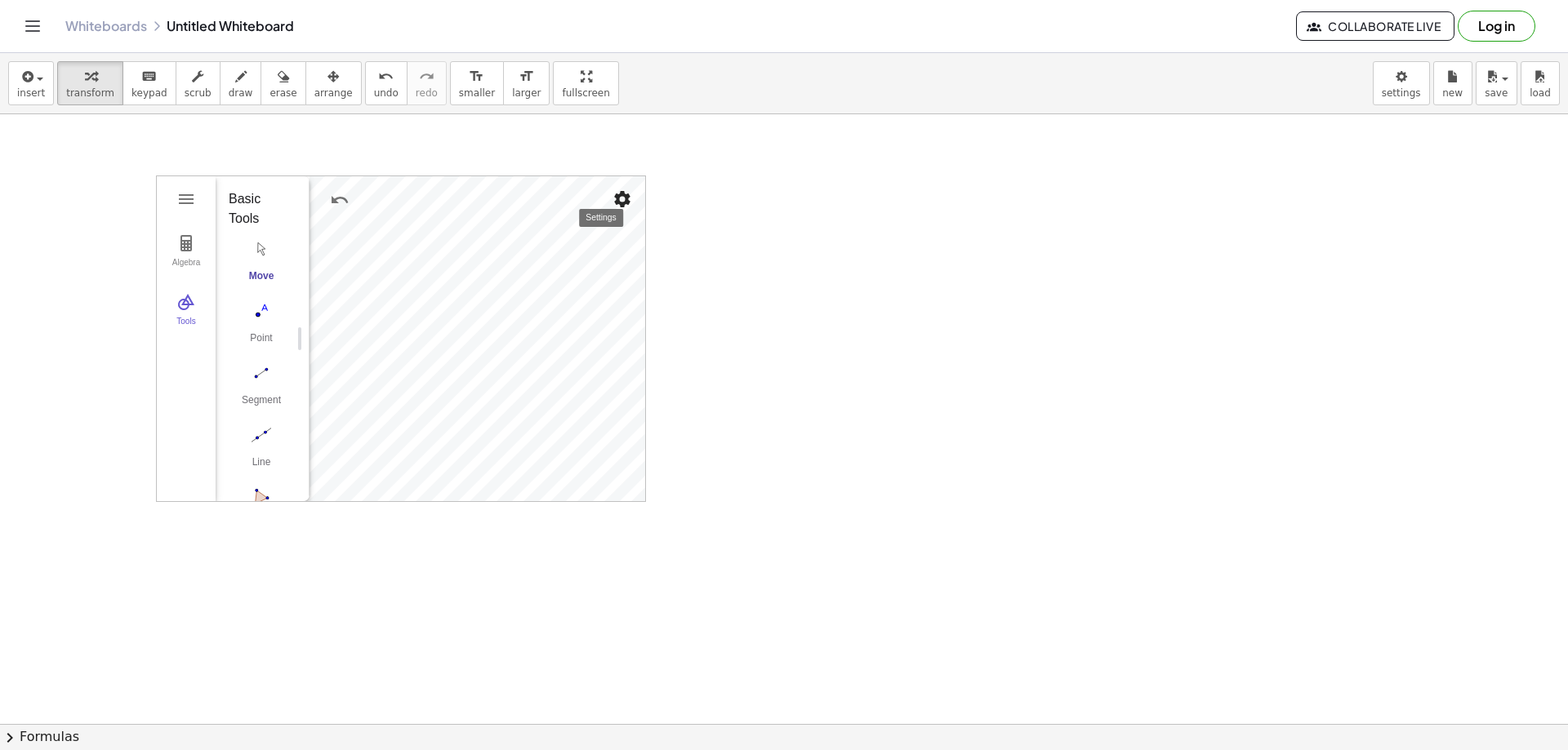
click at [623, 198] on img "Settings" at bounding box center [623, 199] width 19 height 19
click at [188, 195] on img "Geometry" at bounding box center [186, 199] width 19 height 19
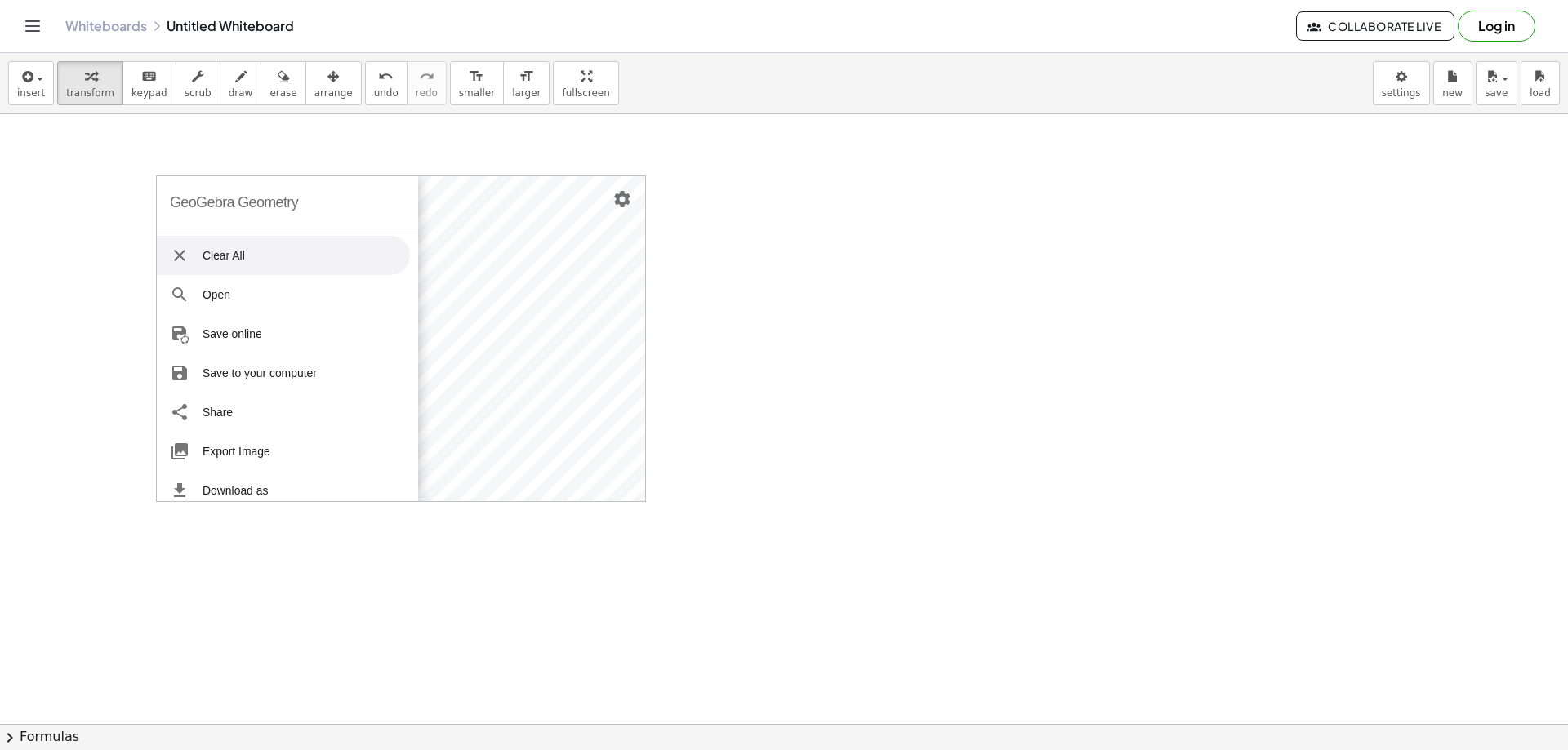
click at [276, 256] on li "Clear All" at bounding box center [283, 256] width 253 height 39
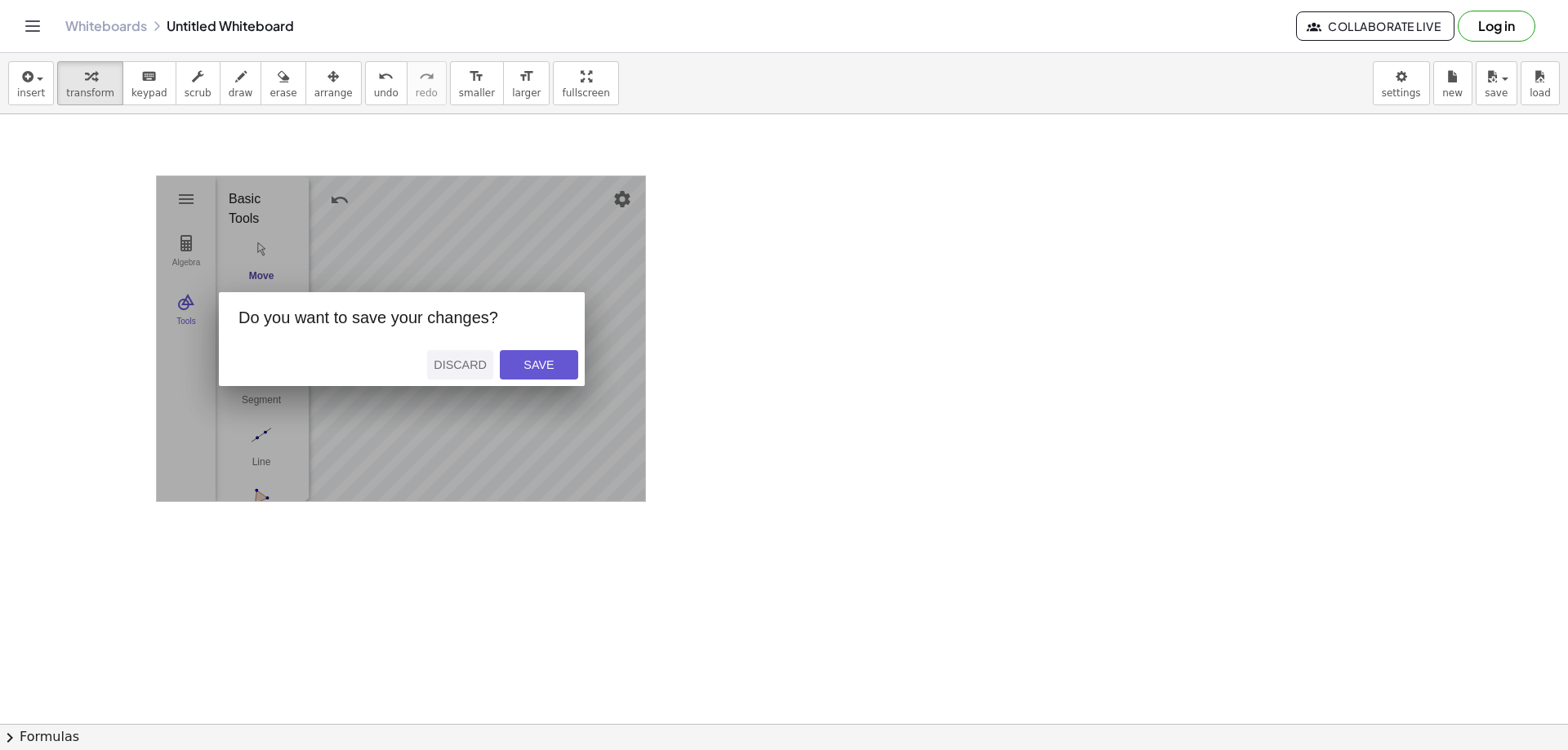
click at [459, 364] on div "Discard" at bounding box center [460, 365] width 53 height 13
